Goal: Navigation & Orientation: Find specific page/section

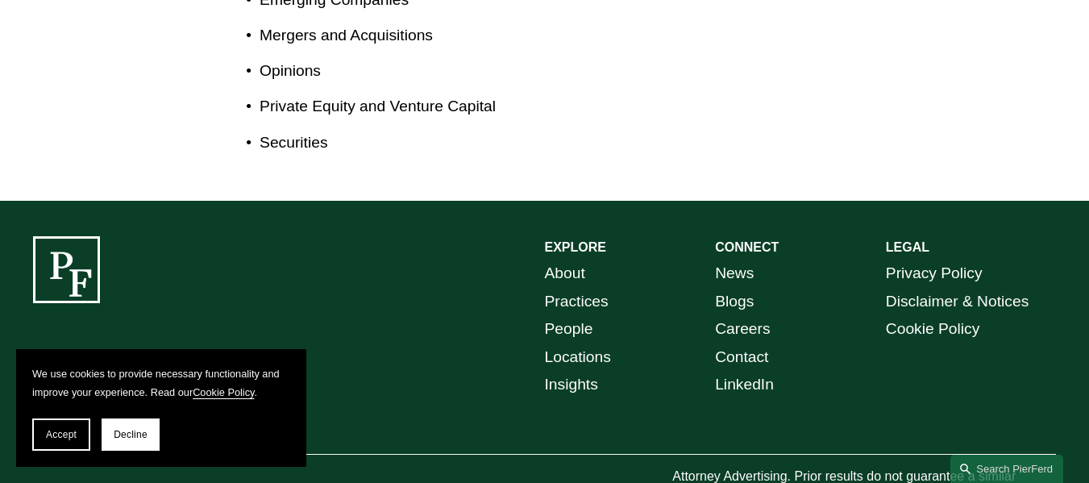
scroll to position [1195, 0]
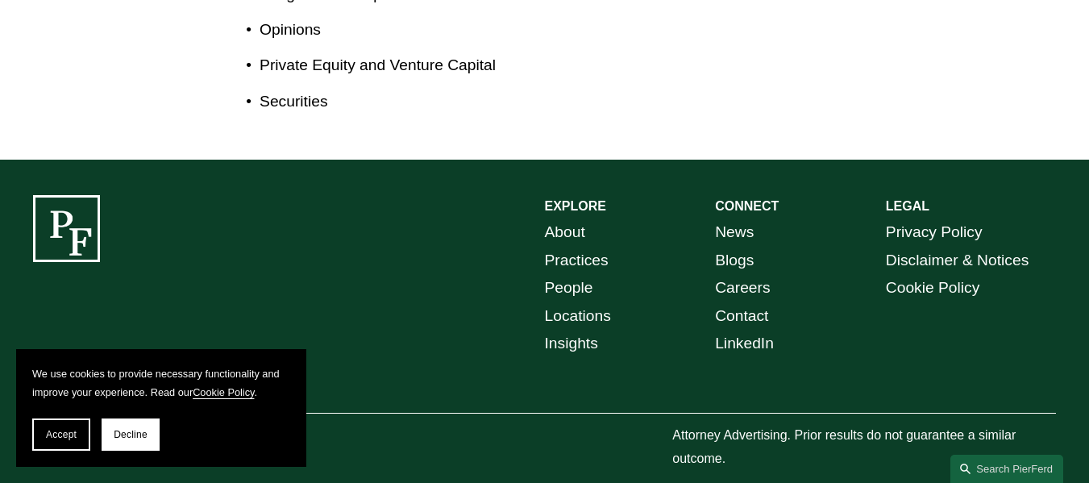
click at [71, 434] on span "Accept" at bounding box center [61, 434] width 31 height 11
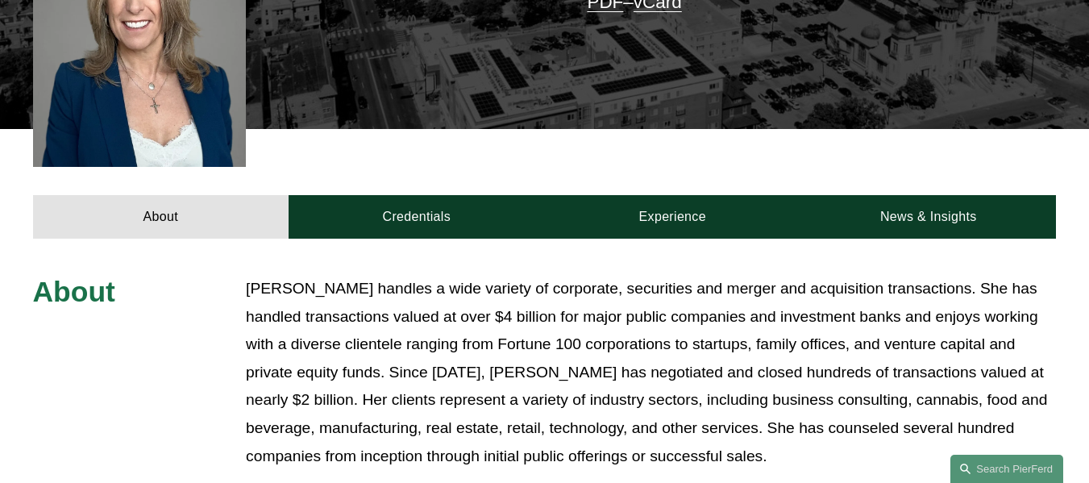
scroll to position [512, 0]
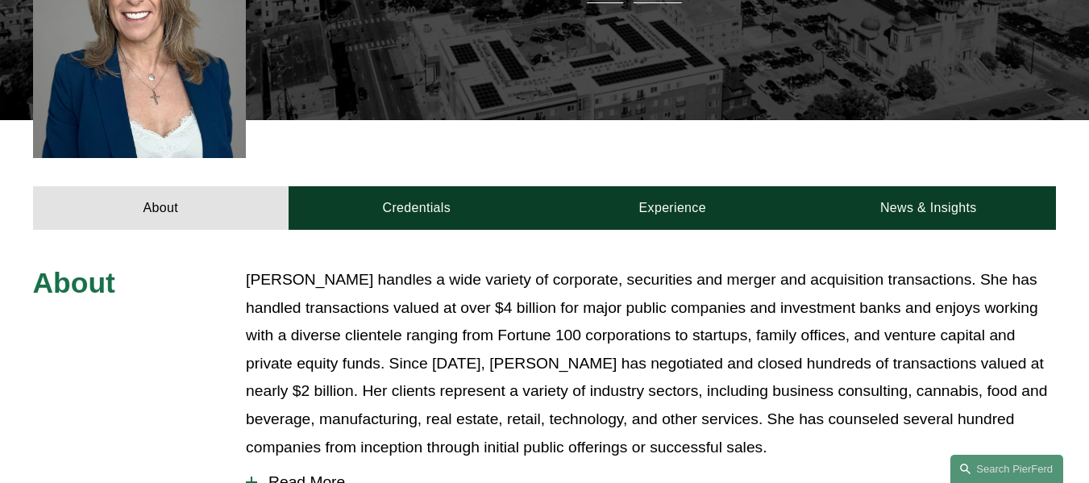
click at [410, 186] on link "Credentials" at bounding box center [417, 208] width 256 height 44
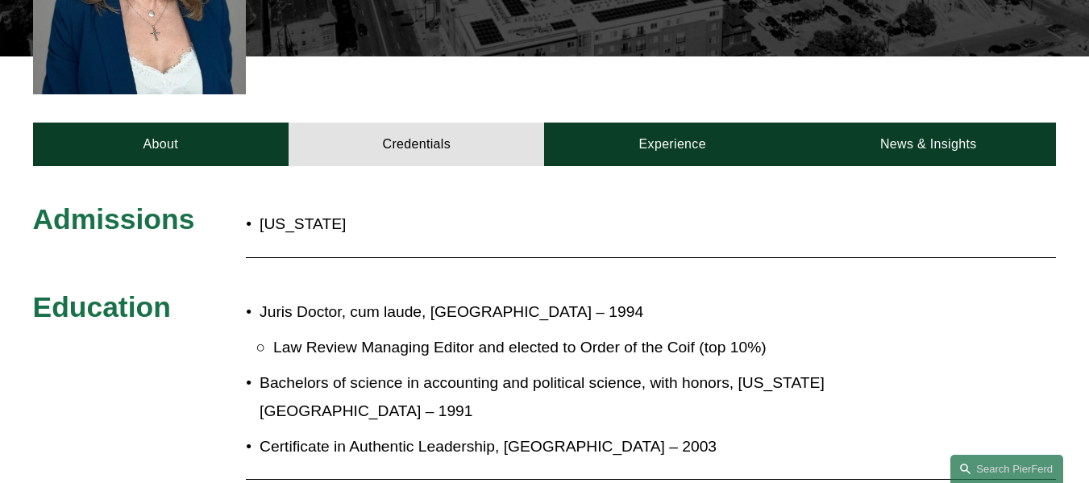
scroll to position [576, 0]
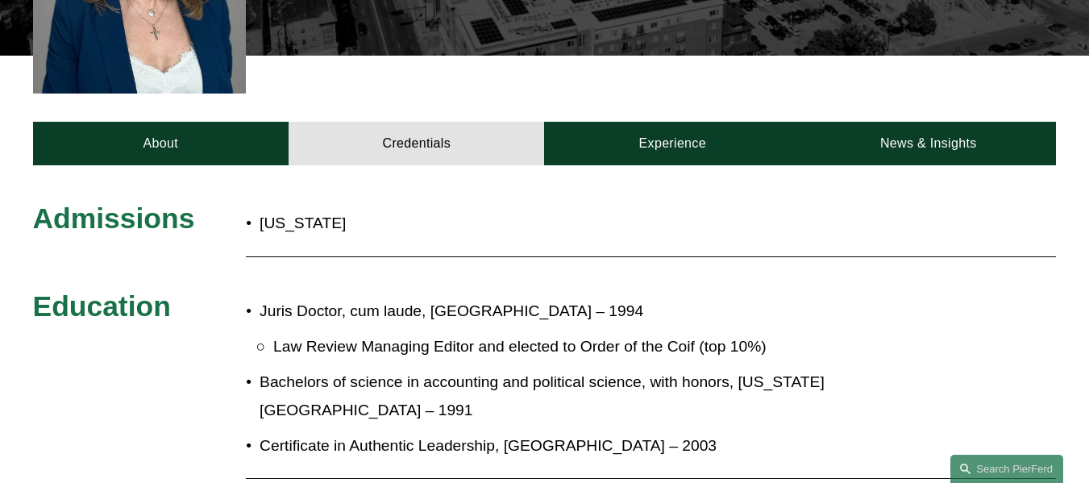
click at [670, 122] on link "Experience" at bounding box center [672, 144] width 256 height 44
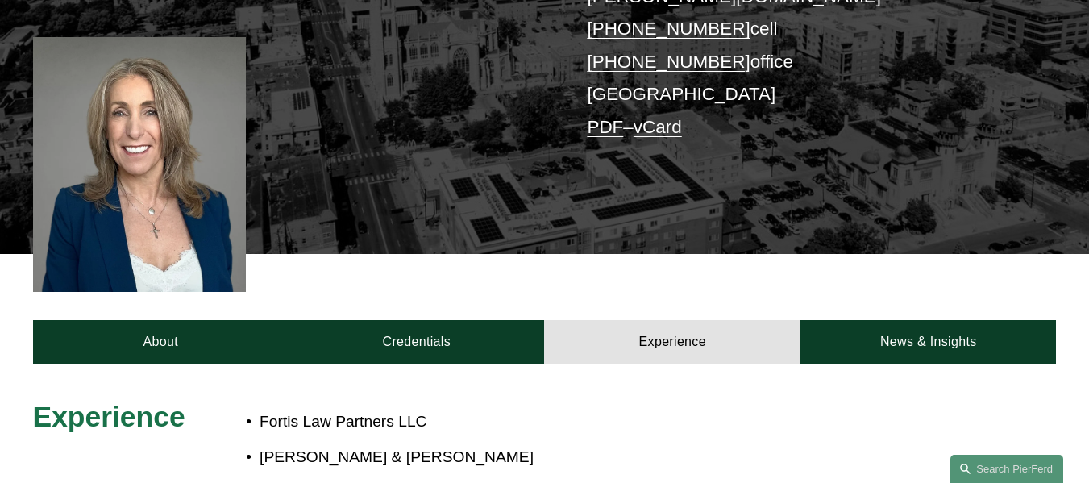
scroll to position [377, 0]
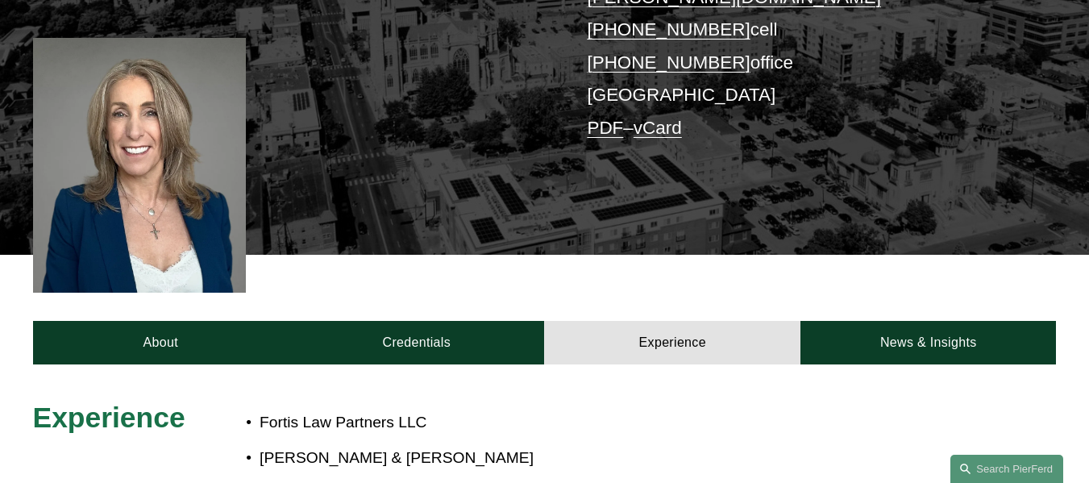
click at [212, 321] on link "About" at bounding box center [161, 343] width 256 height 44
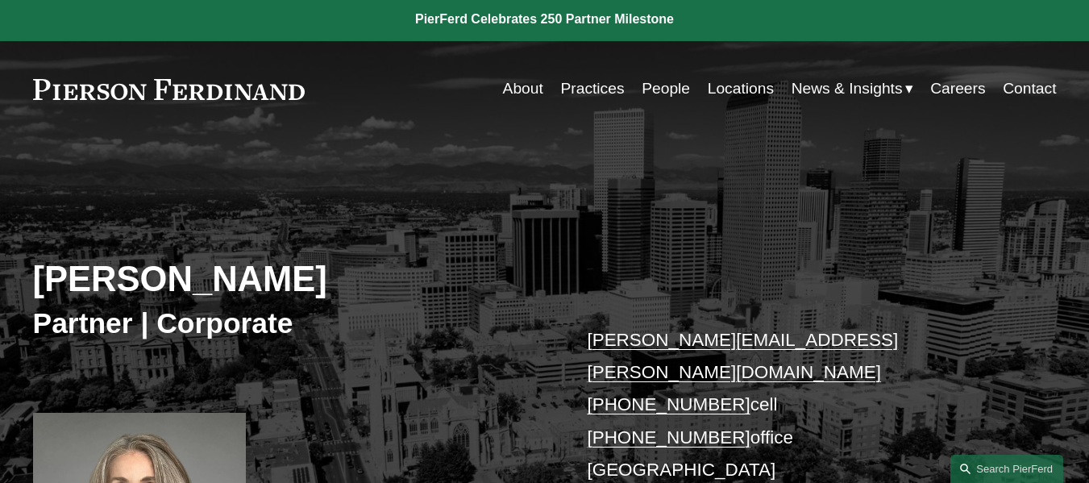
scroll to position [3, 0]
click at [669, 90] on link "People" at bounding box center [666, 88] width 48 height 31
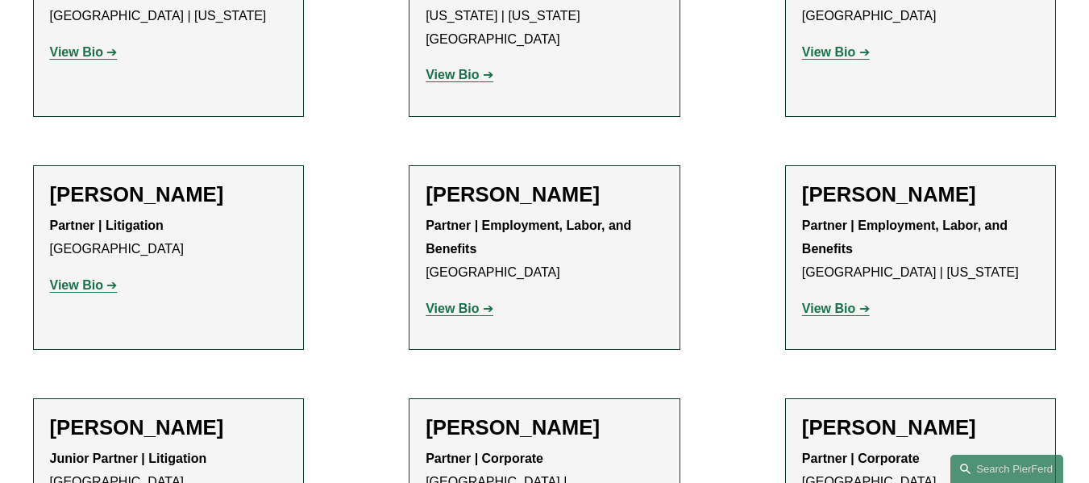
scroll to position [8934, 0]
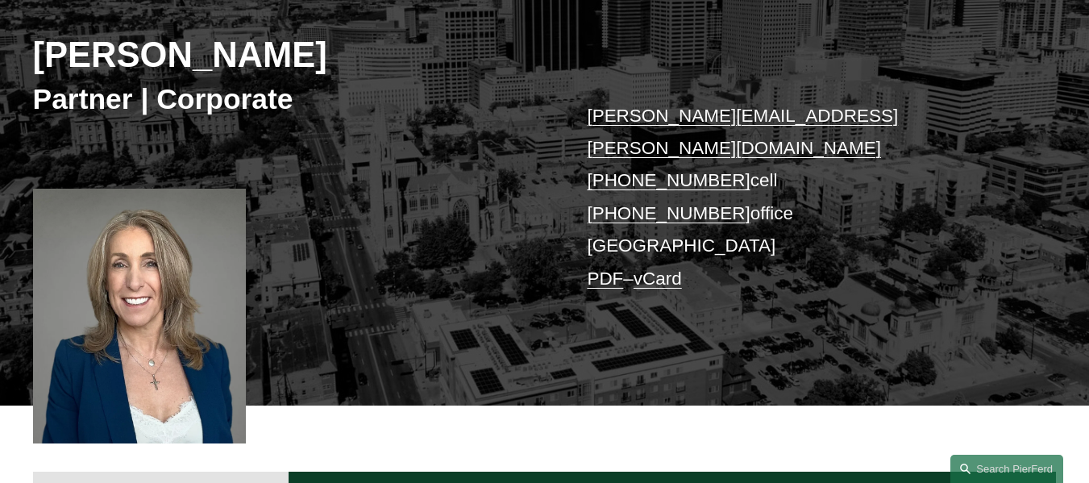
scroll to position [227, 0]
